Goal: Information Seeking & Learning: Learn about a topic

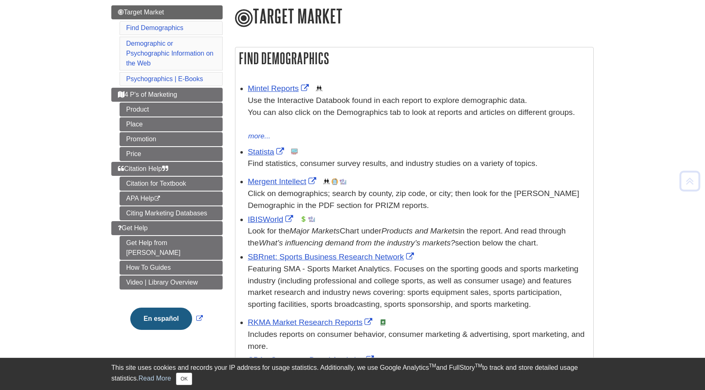
scroll to position [97, 0]
click at [289, 89] on link "Mintel Reports" at bounding box center [279, 88] width 63 height 9
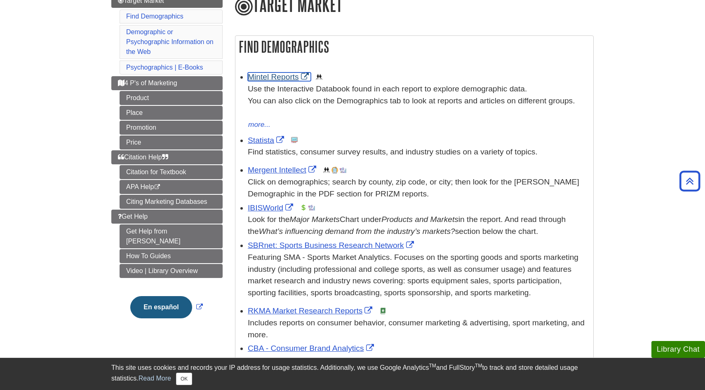
scroll to position [116, 0]
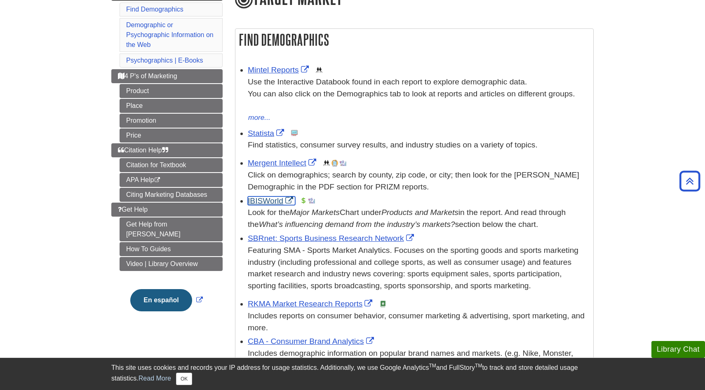
click at [266, 198] on link "IBISWorld" at bounding box center [271, 201] width 47 height 9
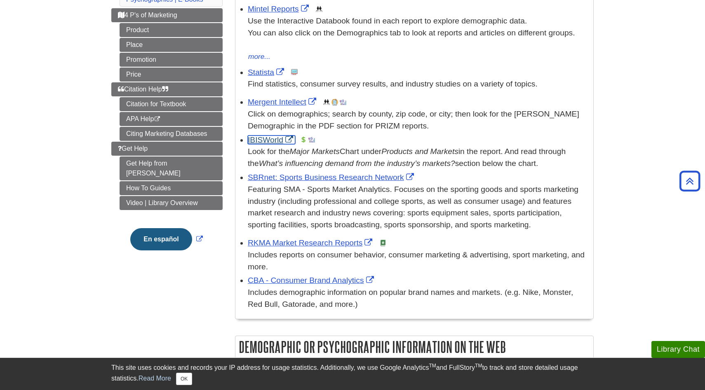
scroll to position [172, 0]
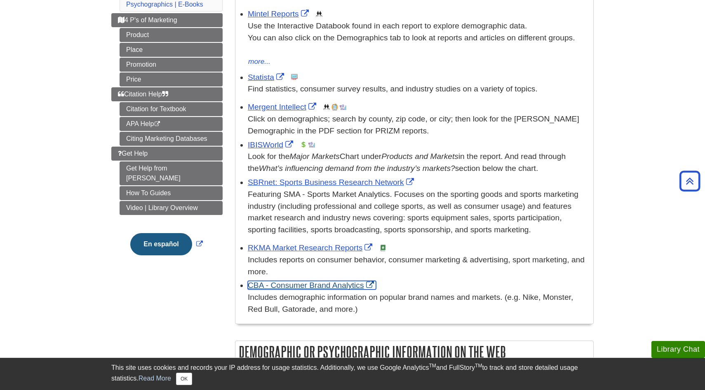
click at [329, 284] on link "CBA - Consumer Brand Analytics" at bounding box center [312, 285] width 128 height 9
click at [267, 78] on link "Statista" at bounding box center [267, 77] width 38 height 9
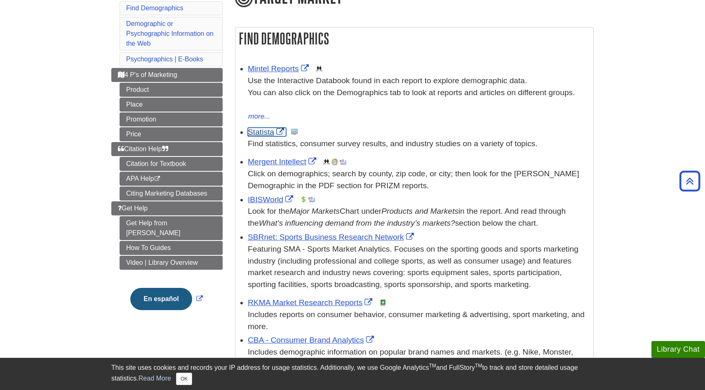
scroll to position [115, 0]
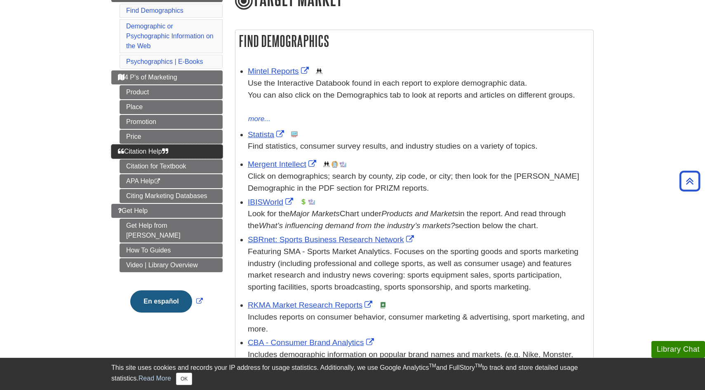
click at [154, 157] on link "Citation Help" at bounding box center [166, 152] width 111 height 14
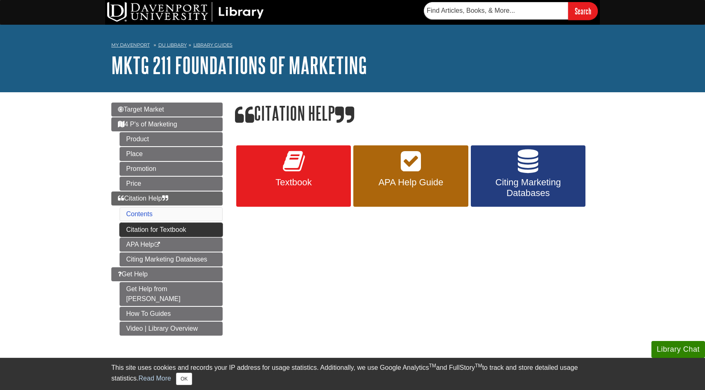
click at [159, 230] on link "Citation for Textbook" at bounding box center [171, 230] width 103 height 14
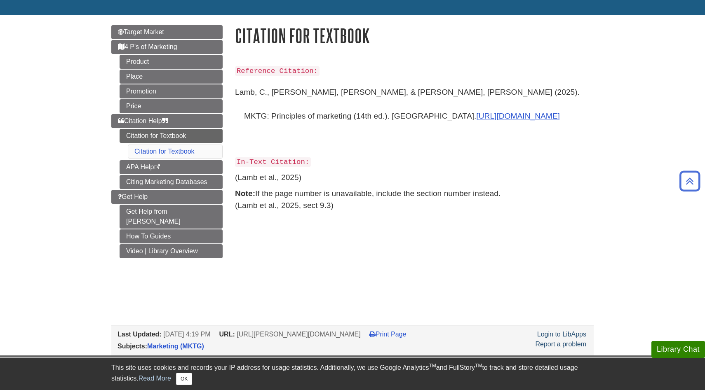
scroll to position [45, 0]
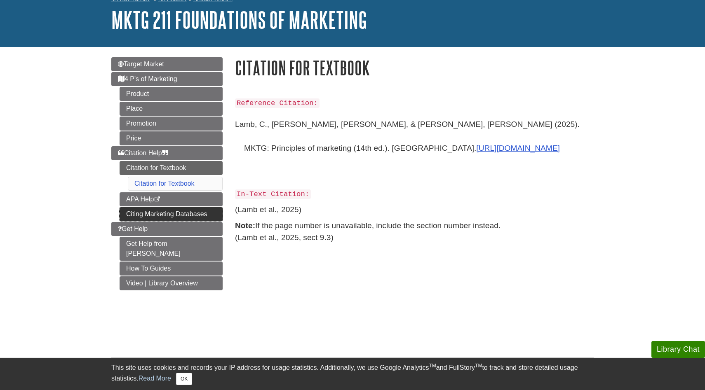
click at [168, 218] on link "Citing Marketing Databases" at bounding box center [171, 214] width 103 height 14
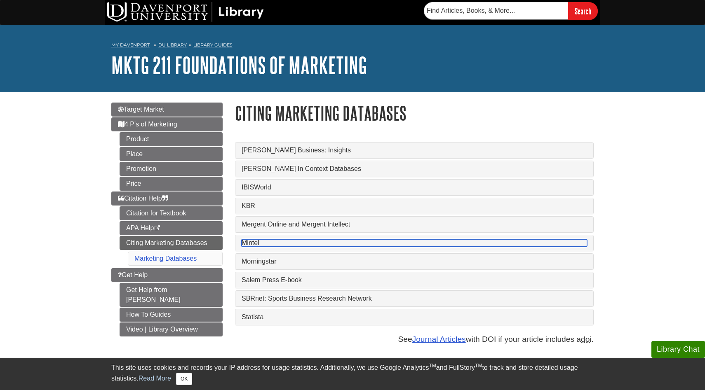
click at [269, 247] on link "Mintel" at bounding box center [414, 242] width 345 height 7
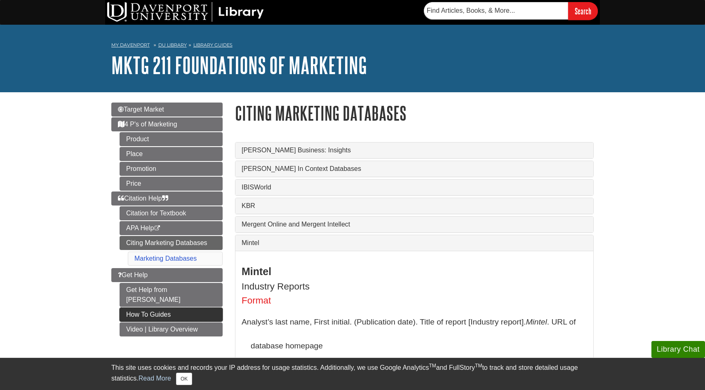
click at [159, 308] on link "How To Guides" at bounding box center [171, 315] width 103 height 14
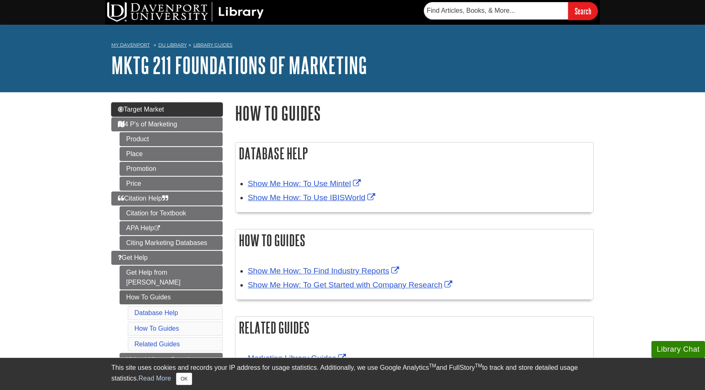
click at [178, 114] on link "Target Market" at bounding box center [166, 110] width 111 height 14
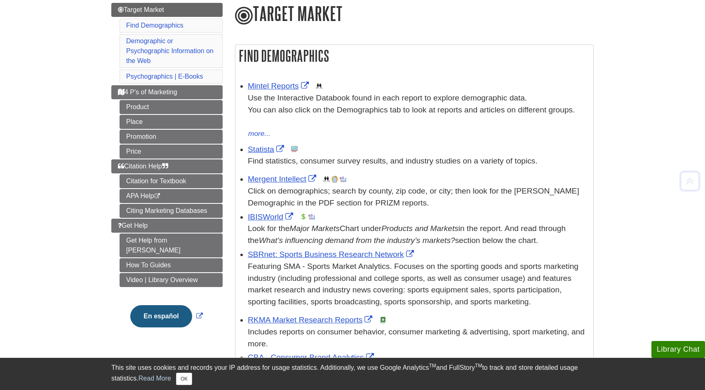
scroll to position [101, 0]
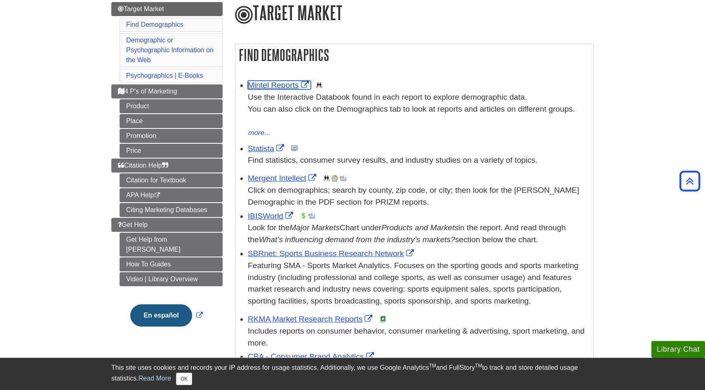
click at [274, 84] on link "Mintel Reports" at bounding box center [279, 85] width 63 height 9
click at [261, 152] on link "Statista" at bounding box center [267, 148] width 38 height 9
click at [267, 220] on link "IBISWorld" at bounding box center [271, 216] width 47 height 9
